Goal: Task Accomplishment & Management: Manage account settings

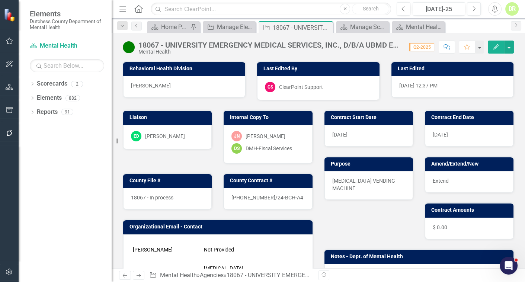
scroll to position [338, 0]
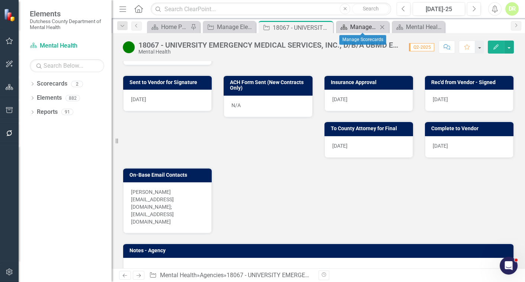
click at [358, 28] on div "Manage Scorecards" at bounding box center [364, 26] width 28 height 9
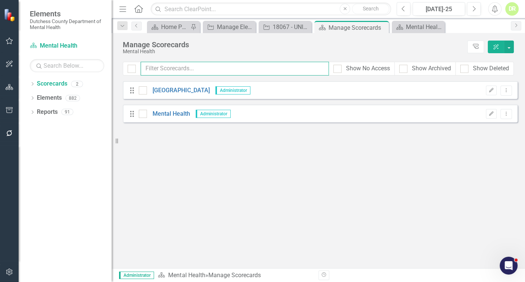
click at [157, 67] on input "text" at bounding box center [235, 69] width 188 height 14
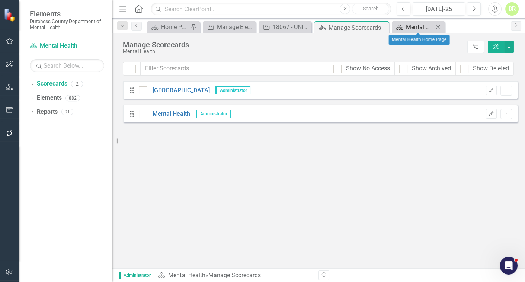
click at [418, 24] on div "Mental Health Home Page" at bounding box center [420, 26] width 28 height 9
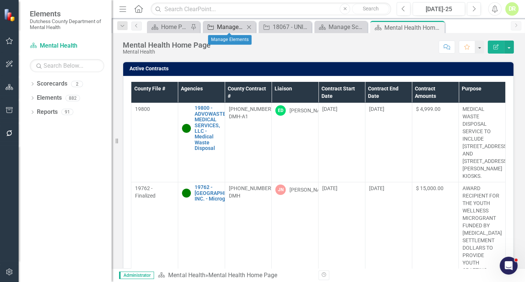
click at [230, 31] on div "Manage Elements" at bounding box center [231, 26] width 28 height 9
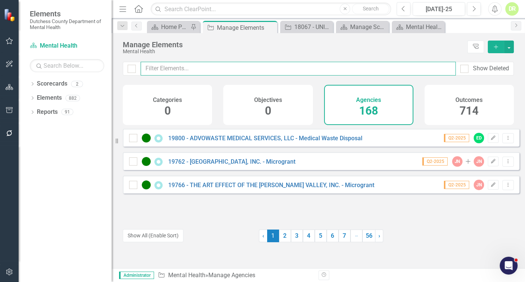
click at [165, 69] on input "text" at bounding box center [298, 69] width 315 height 14
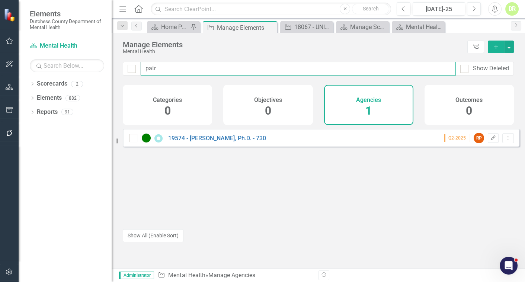
type input "patr"
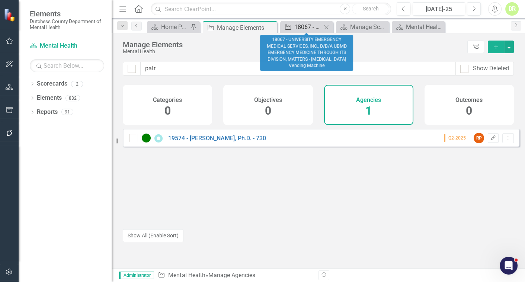
click at [312, 25] on div "18067 - UNIVERSITY EMERGENCY MEDICAL SERVICES, INC., D/B/A UBMD EMERGENCY MEDIC…" at bounding box center [308, 26] width 28 height 9
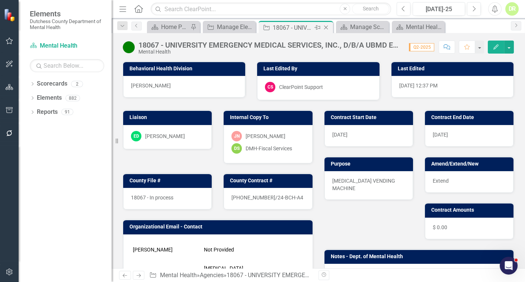
click at [326, 26] on icon "Close" at bounding box center [325, 28] width 7 height 6
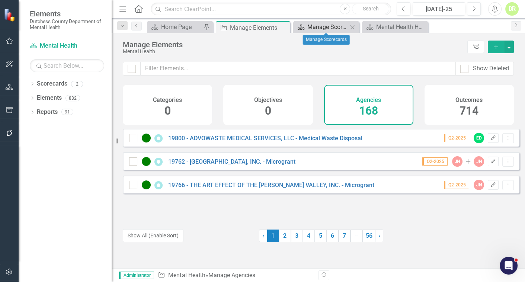
click at [336, 30] on div "Manage Scorecards" at bounding box center [327, 26] width 41 height 9
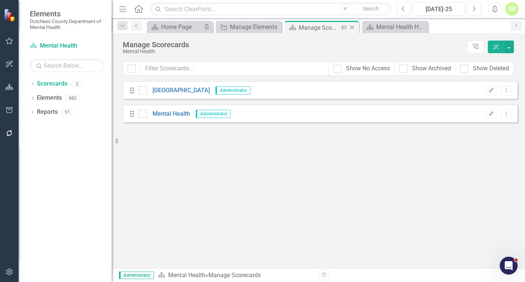
click at [354, 27] on icon "Close" at bounding box center [351, 28] width 7 height 6
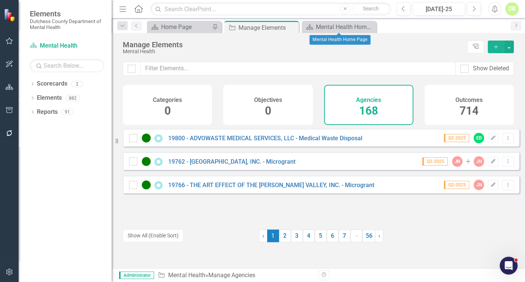
drag, startPoint x: 371, startPoint y: 26, endPoint x: 358, endPoint y: 35, distance: 16.0
click at [0, 0] on icon "Close" at bounding box center [0, 0] width 0 height 0
click at [514, 7] on div "DR" at bounding box center [512, 8] width 13 height 13
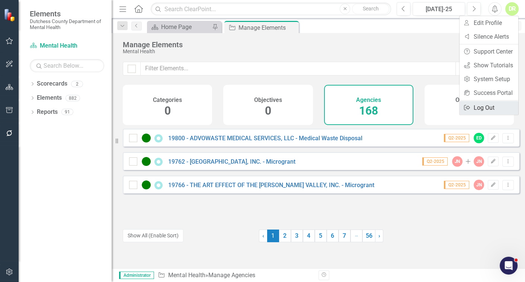
click at [476, 109] on link "Logout Log Out" at bounding box center [489, 108] width 59 height 14
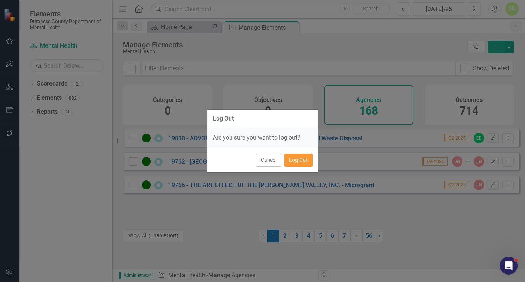
click at [300, 160] on button "Log Out" at bounding box center [298, 160] width 28 height 13
